Goal: Navigation & Orientation: Find specific page/section

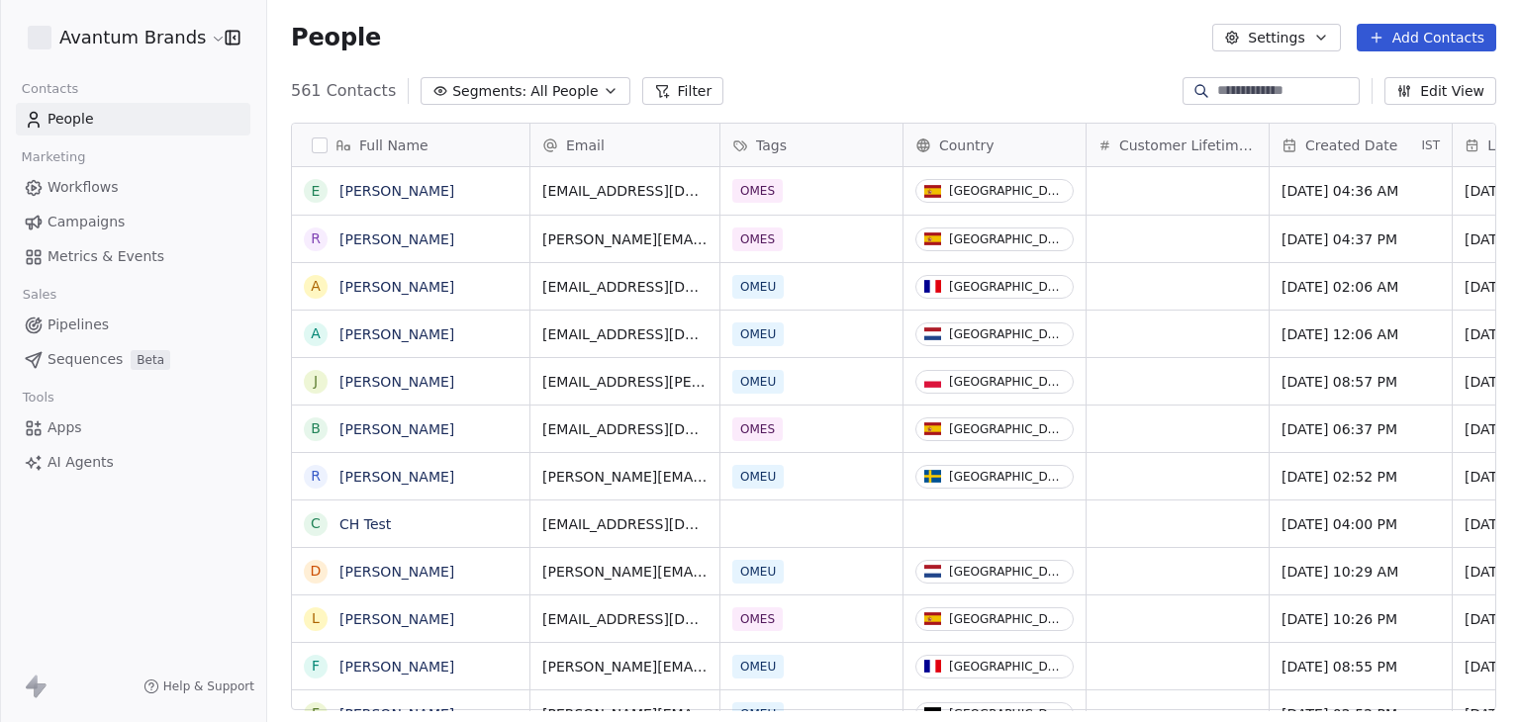
scroll to position [619, 1237]
click at [122, 199] on link "Workflows" at bounding box center [133, 187] width 234 height 33
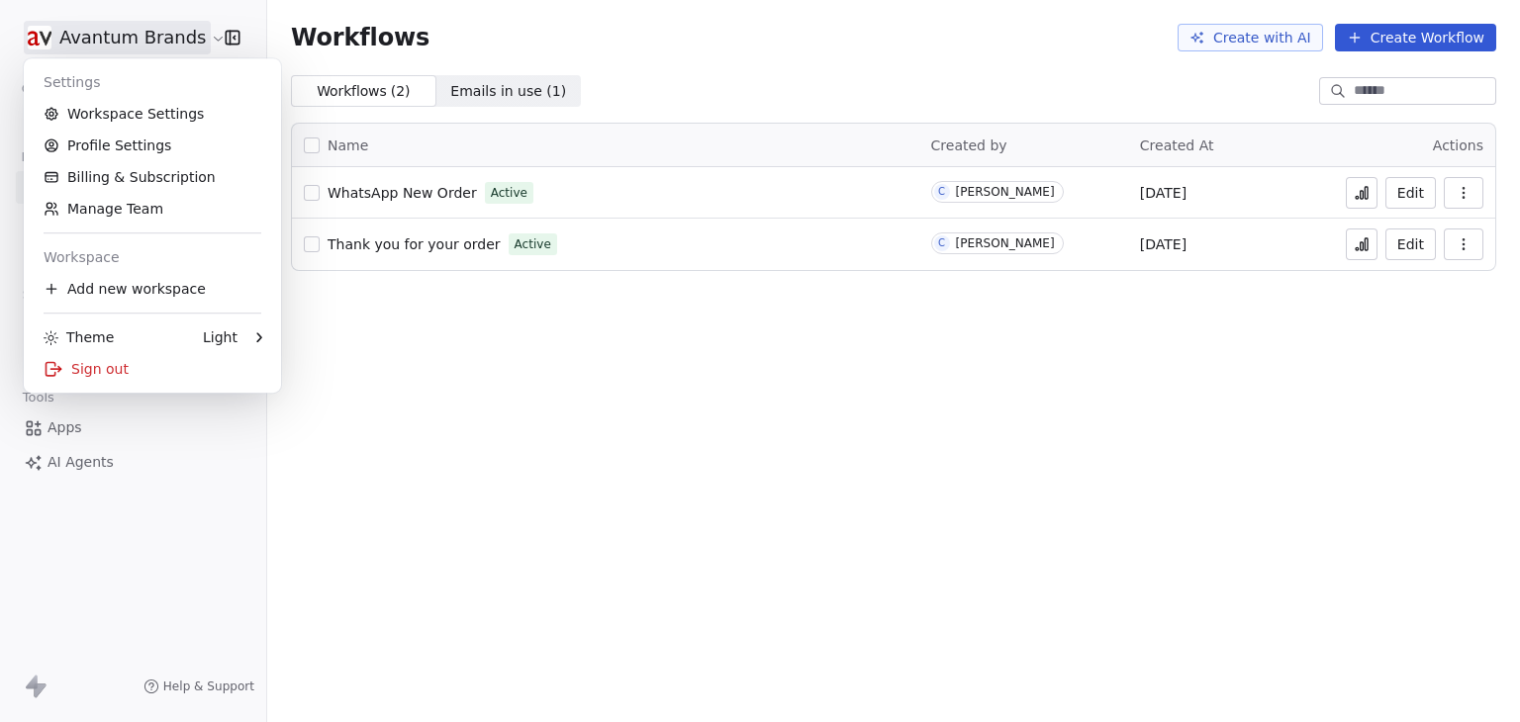
click at [100, 33] on html "Avantum Brands Contacts People Marketing Workflows Campaigns Metrics & Events S…" at bounding box center [760, 361] width 1520 height 722
click at [107, 374] on div "Sign out" at bounding box center [152, 369] width 241 height 32
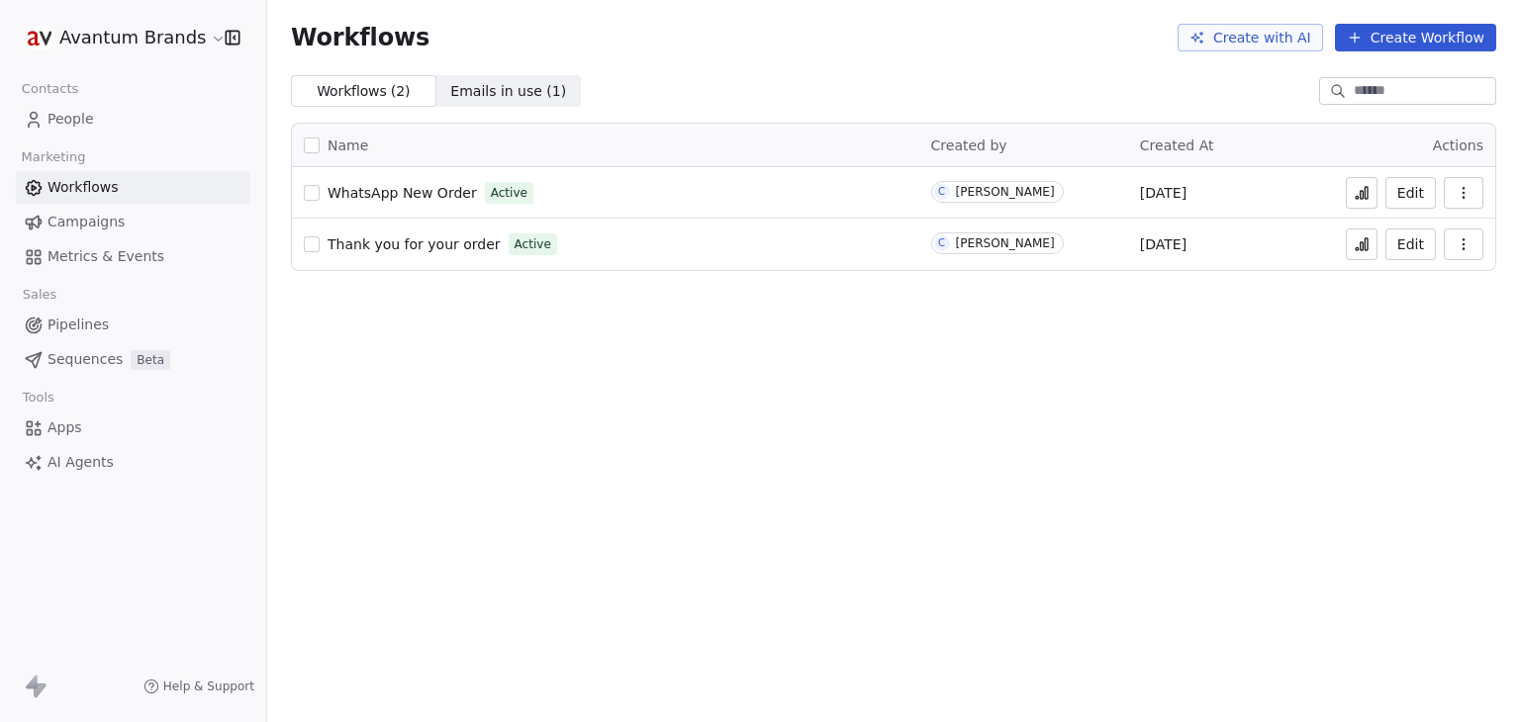
click at [1362, 195] on icon at bounding box center [1361, 193] width 16 height 16
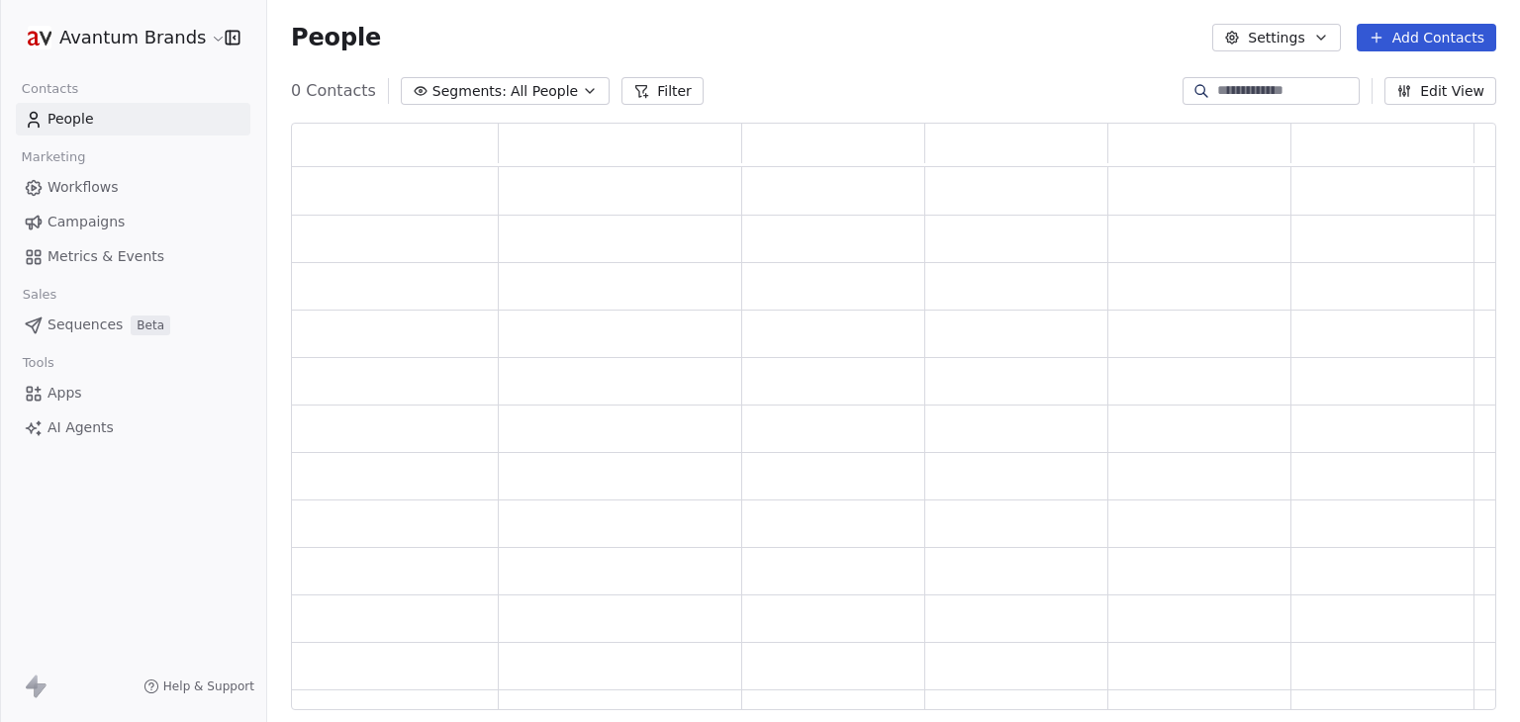
scroll to position [572, 1189]
click at [131, 48] on html "Avantum Brands Contacts People Marketing Workflows Campaigns Metrics & Events S…" at bounding box center [760, 361] width 1520 height 722
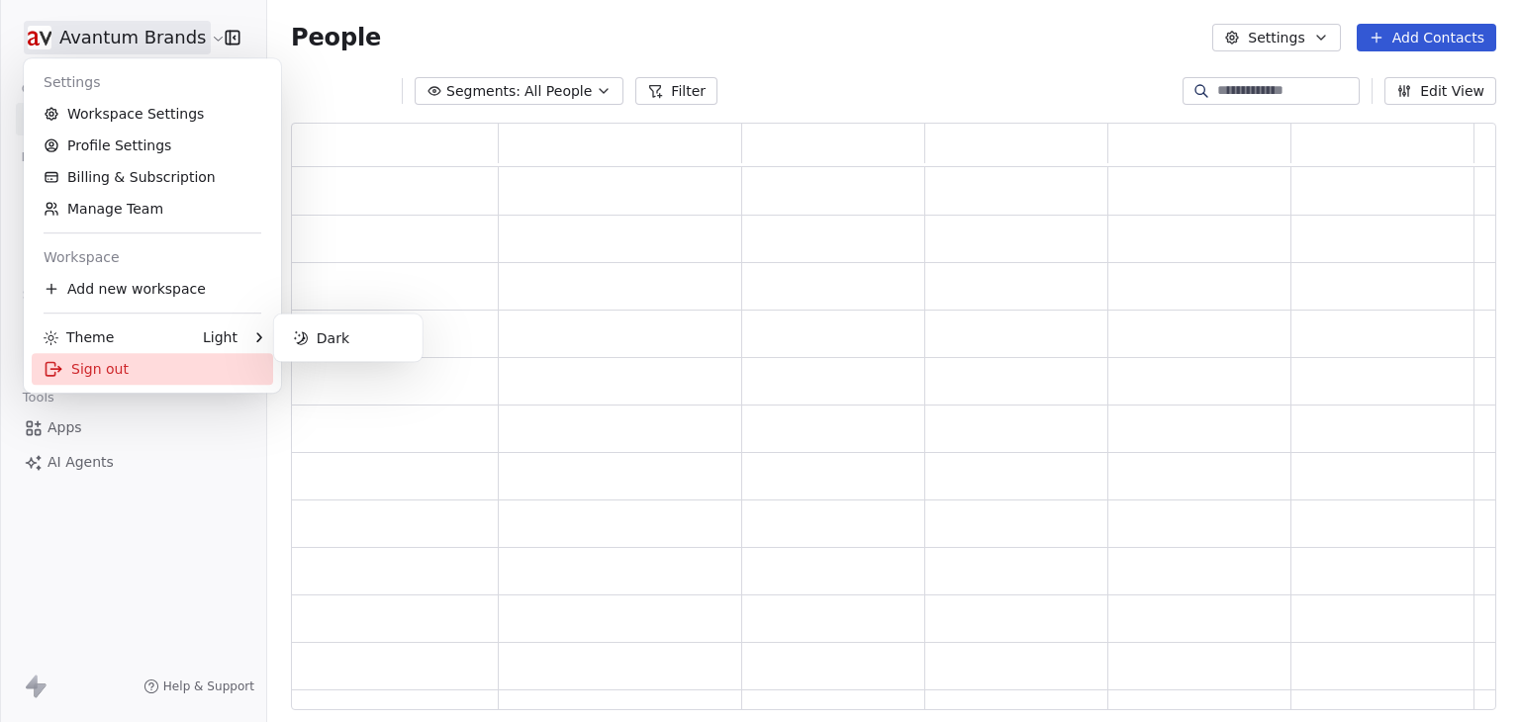
click at [116, 363] on div "Sign out" at bounding box center [152, 369] width 241 height 32
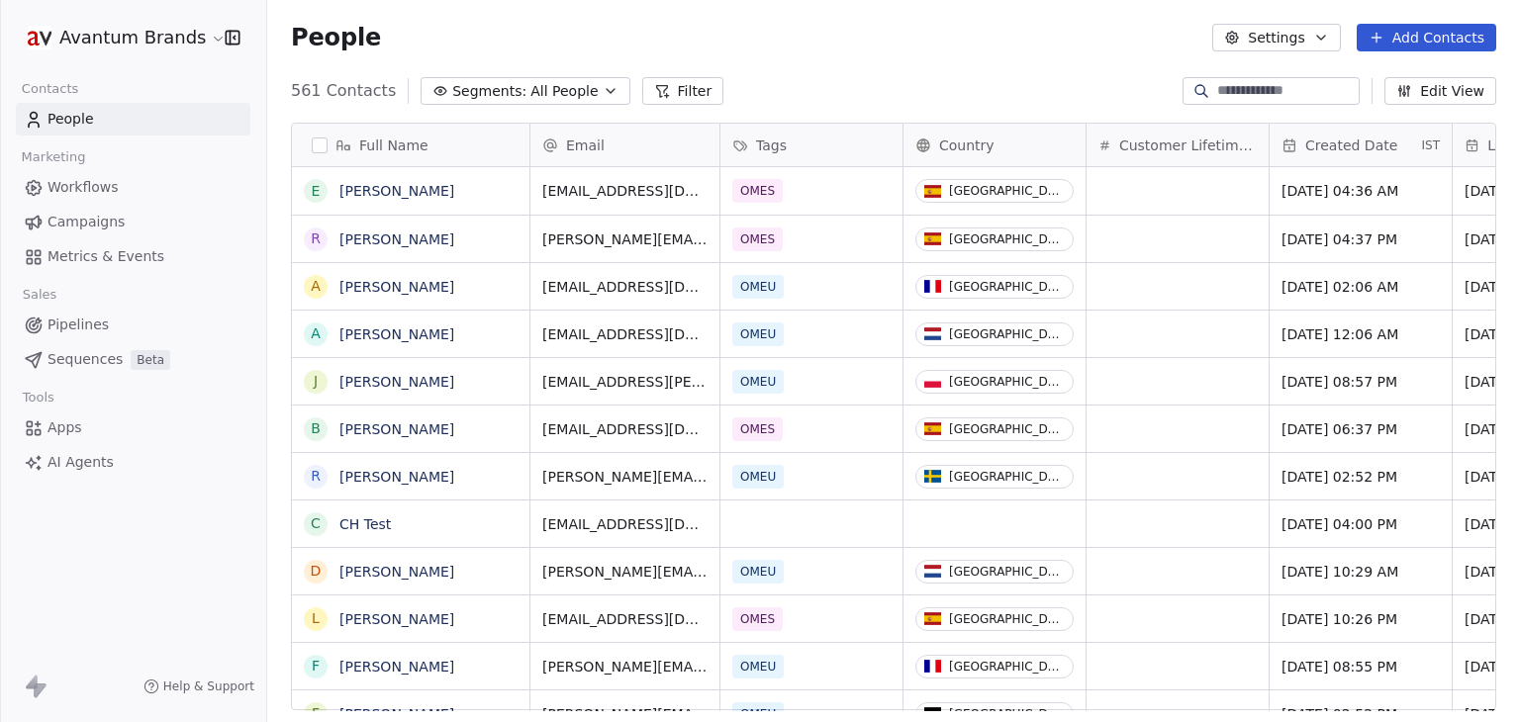
scroll to position [619, 1237]
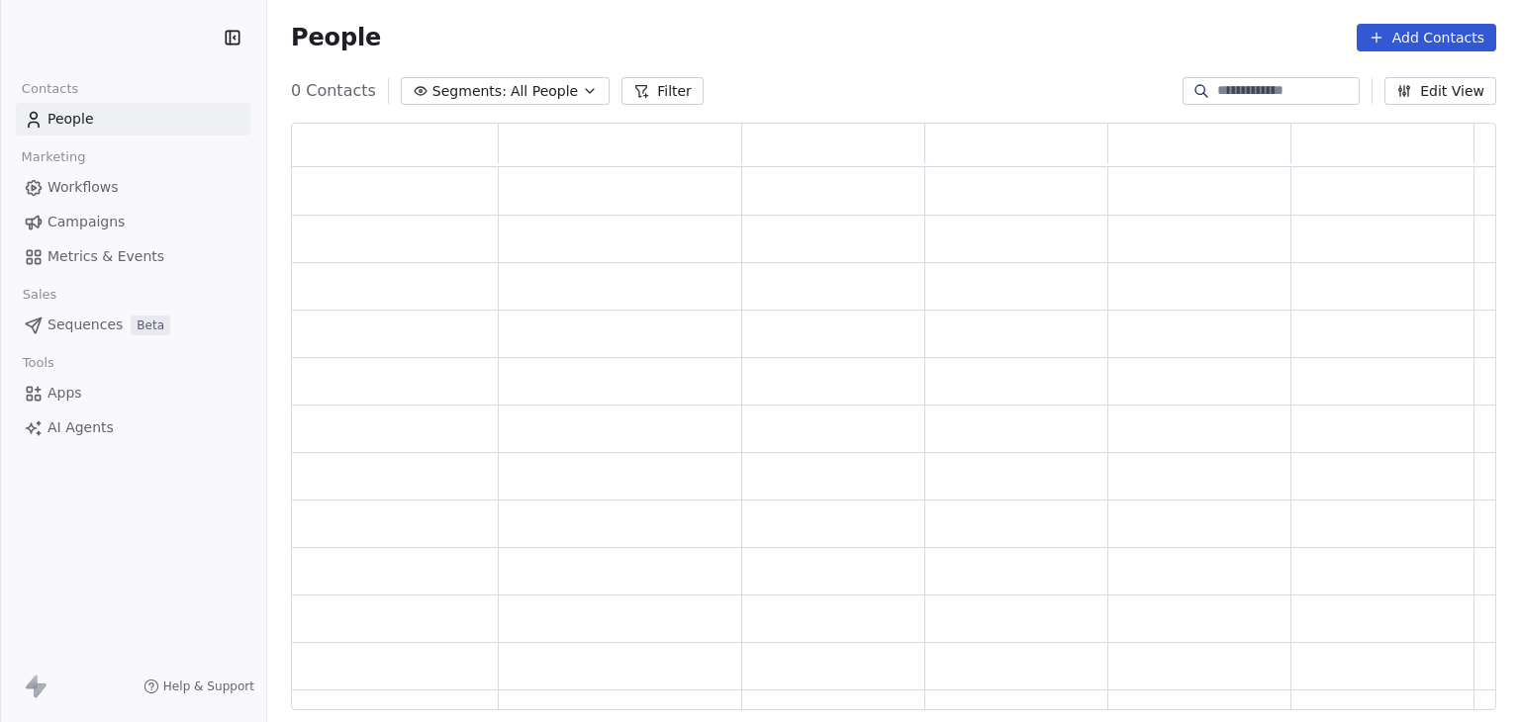
scroll to position [572, 1189]
